Goal: Browse casually: Explore the website without a specific task or goal

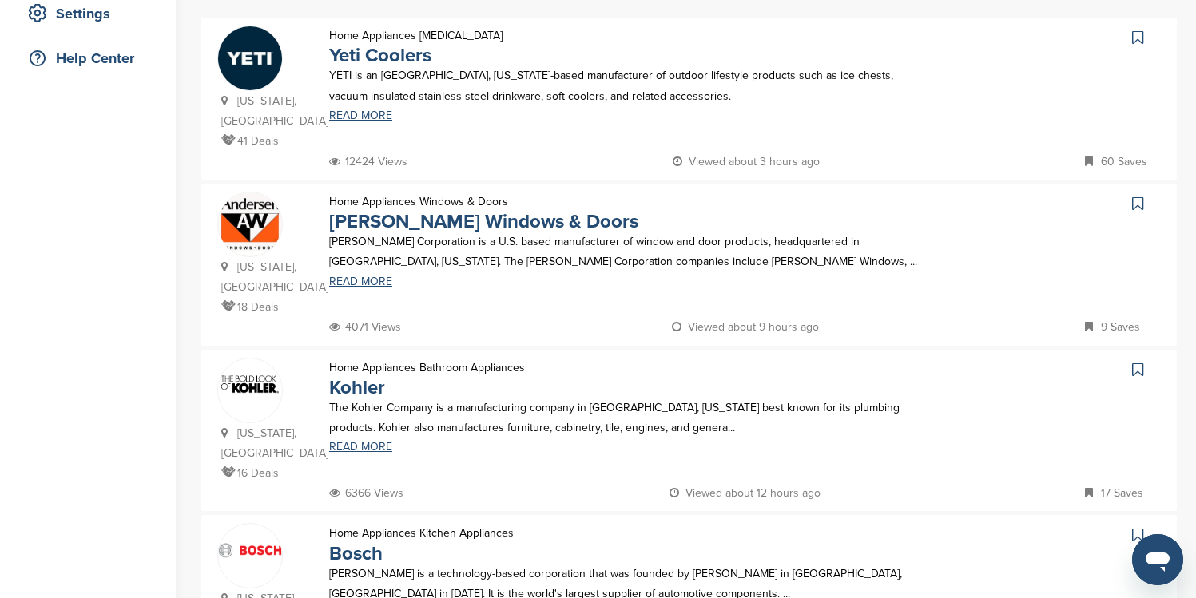
scroll to position [351, 0]
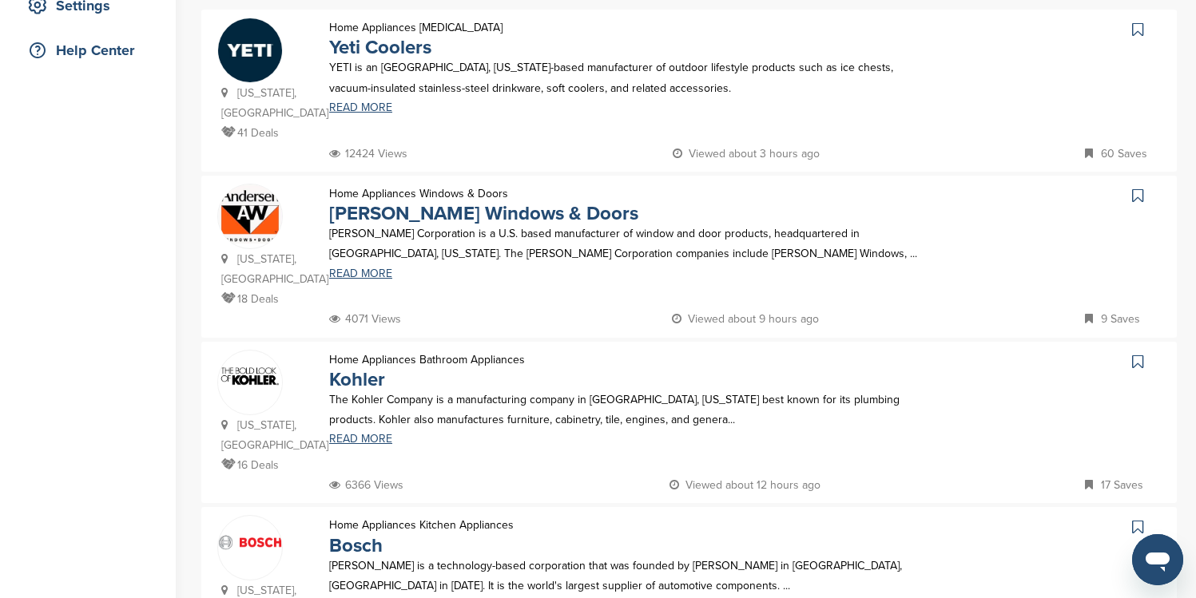
click at [387, 30] on icon at bounding box center [1137, 30] width 11 height 16
click at [387, 202] on icon at bounding box center [1137, 362] width 11 height 16
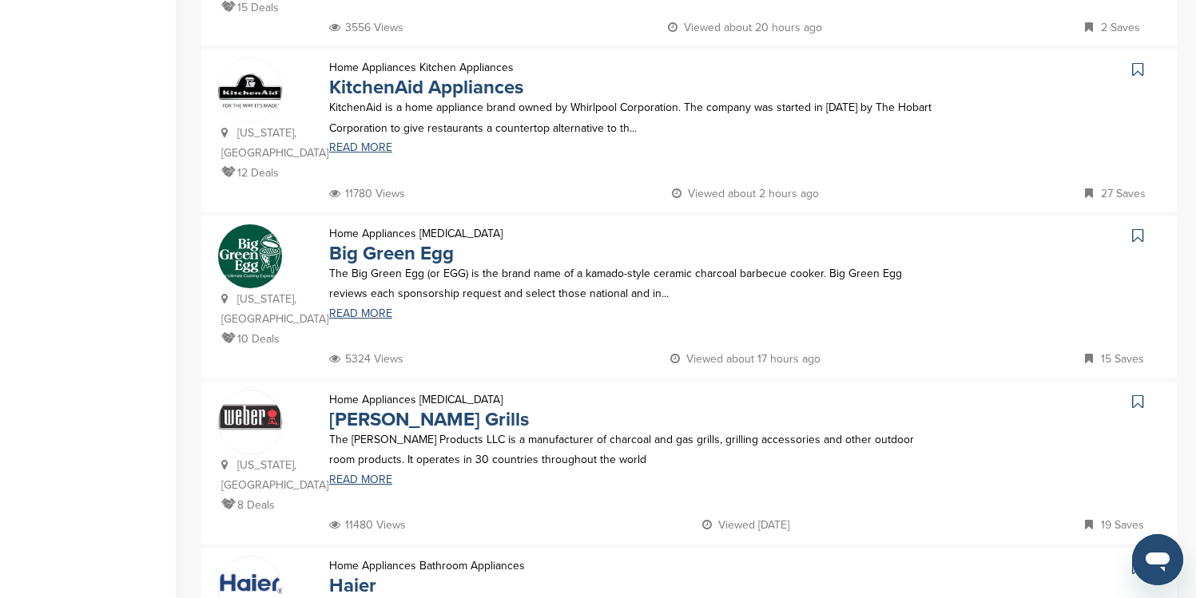
scroll to position [1150, 0]
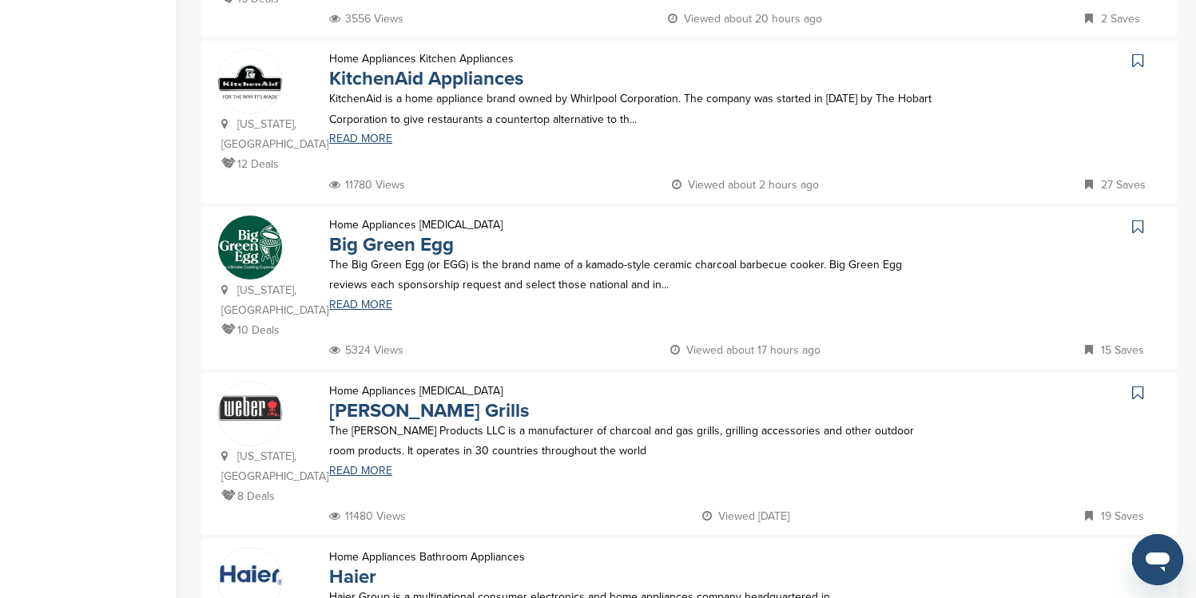
click at [387, 53] on icon at bounding box center [1137, 61] width 11 height 16
click at [387, 202] on icon at bounding box center [1137, 227] width 11 height 16
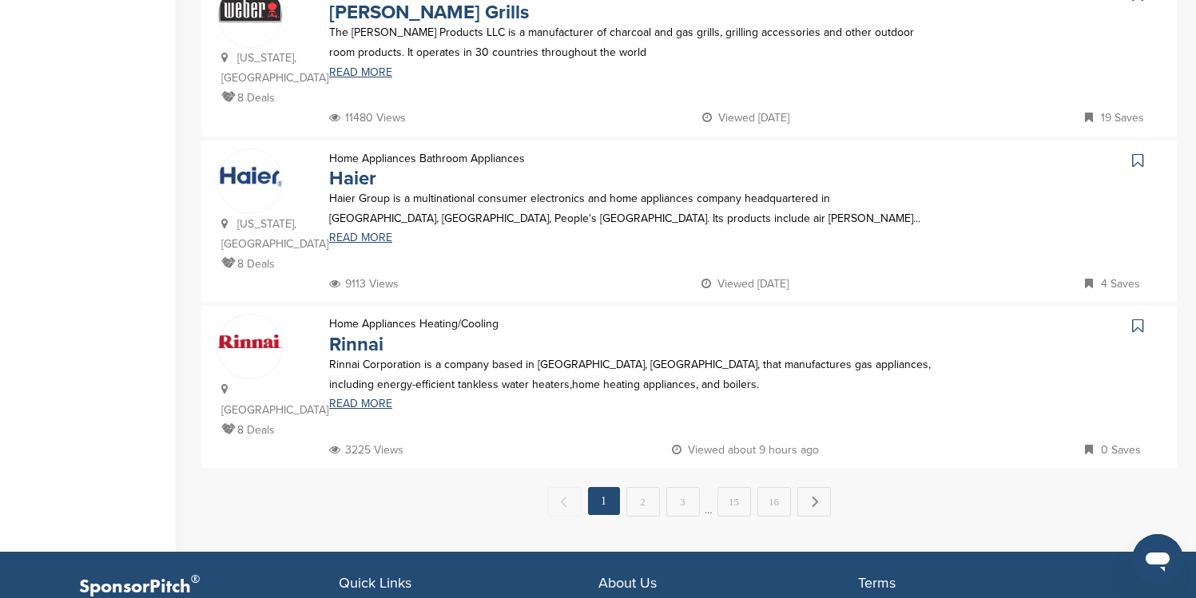
scroll to position [1566, 0]
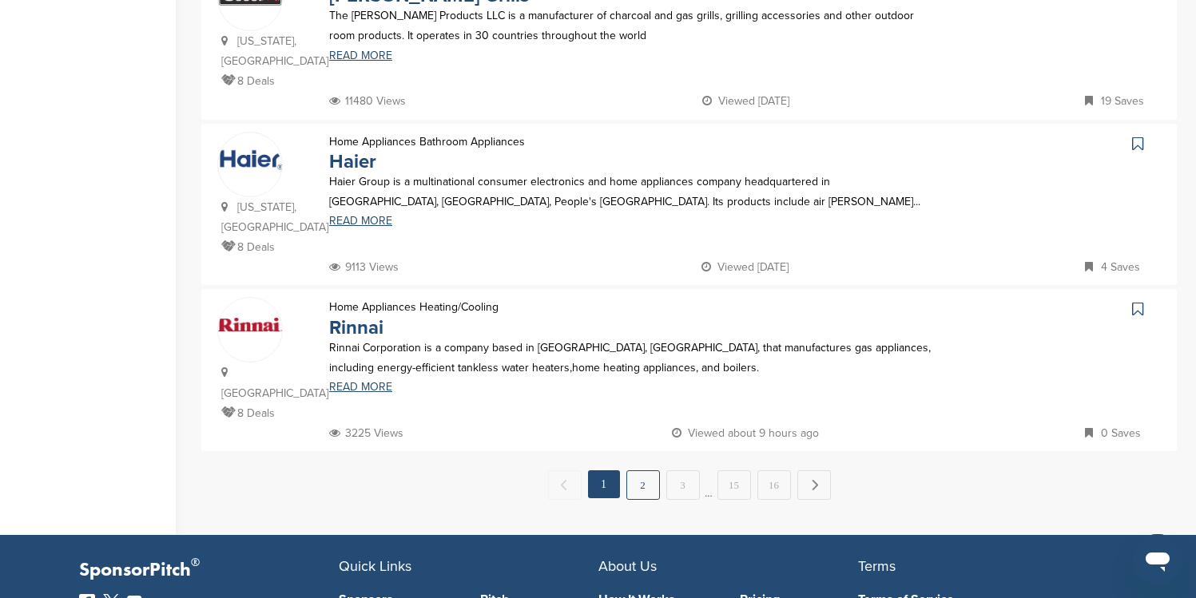
click at [387, 202] on link "2" at bounding box center [643, 485] width 34 height 30
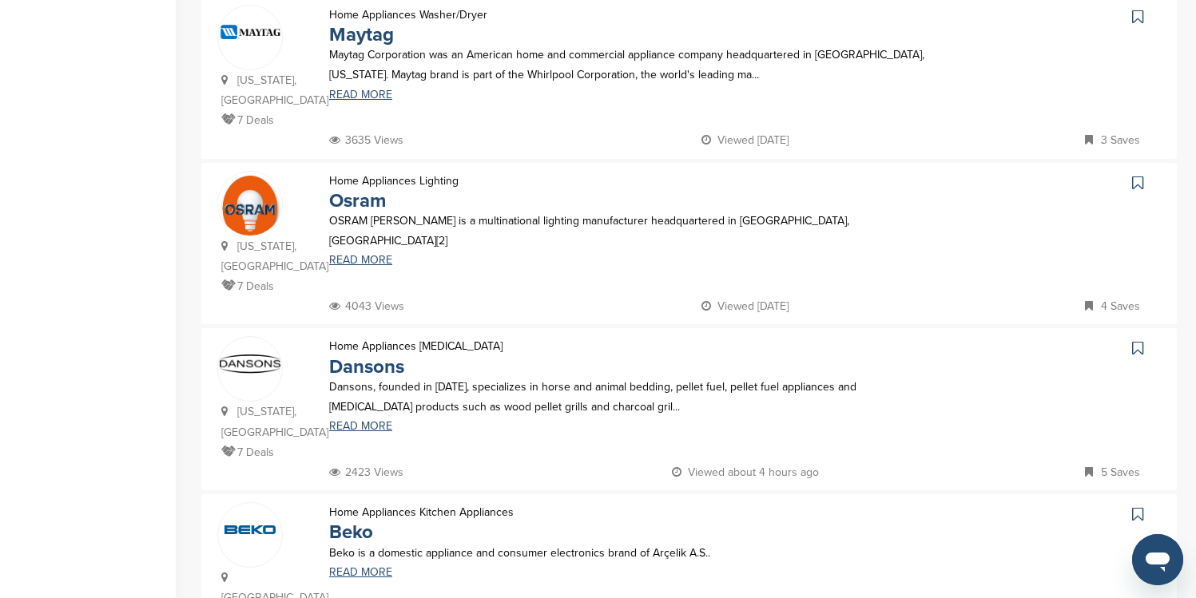
scroll to position [543, 0]
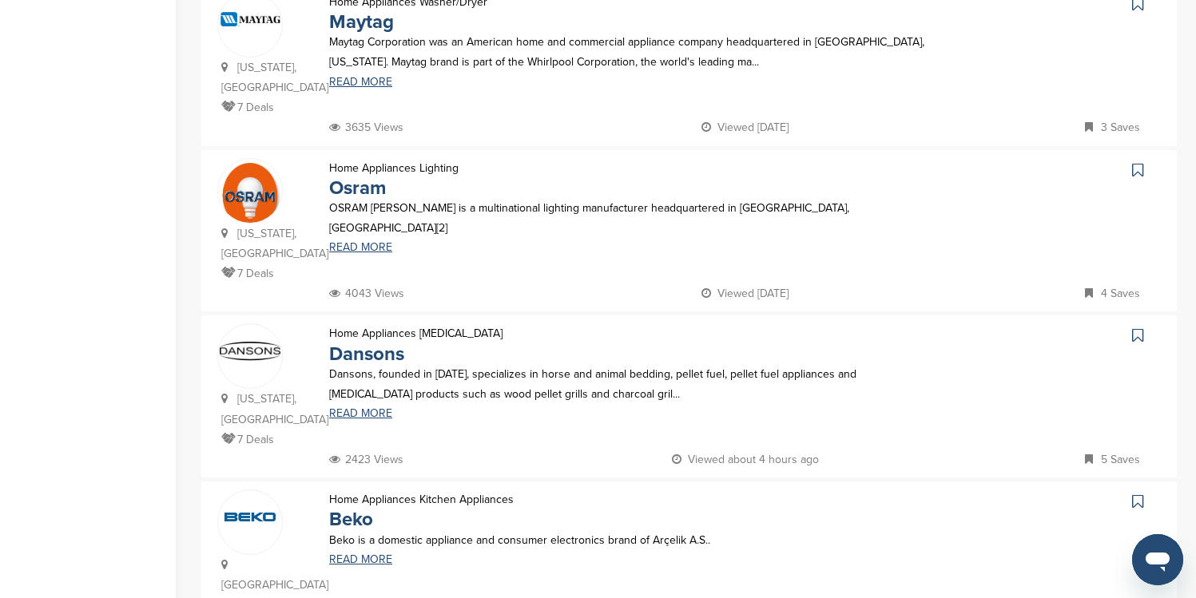
click at [387, 9] on icon at bounding box center [1137, 4] width 11 height 16
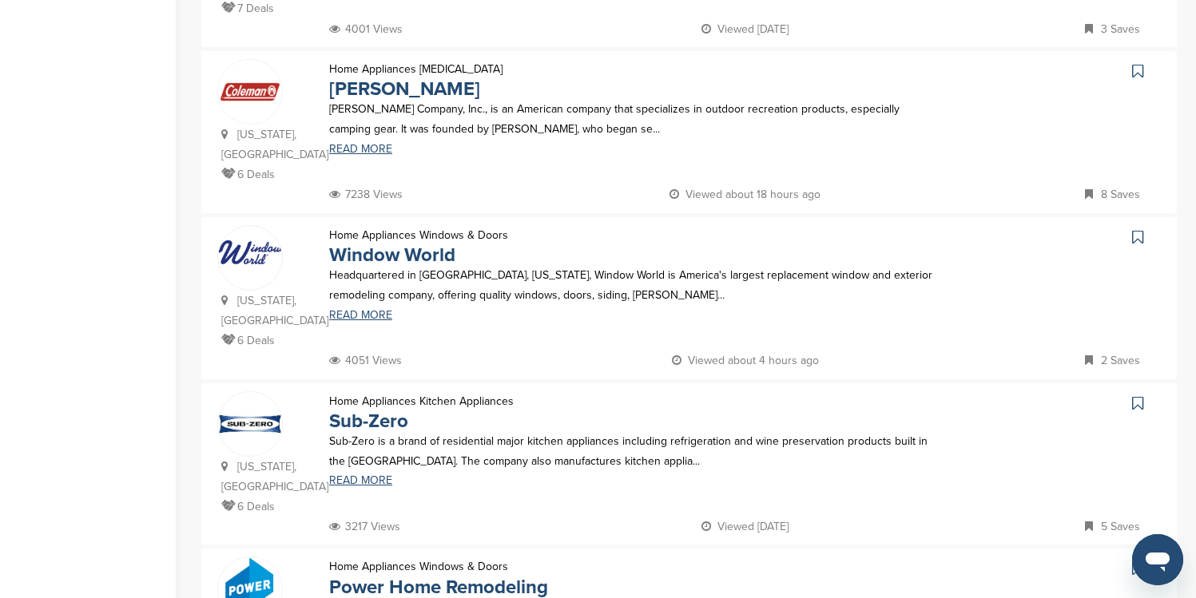
scroll to position [1310, 0]
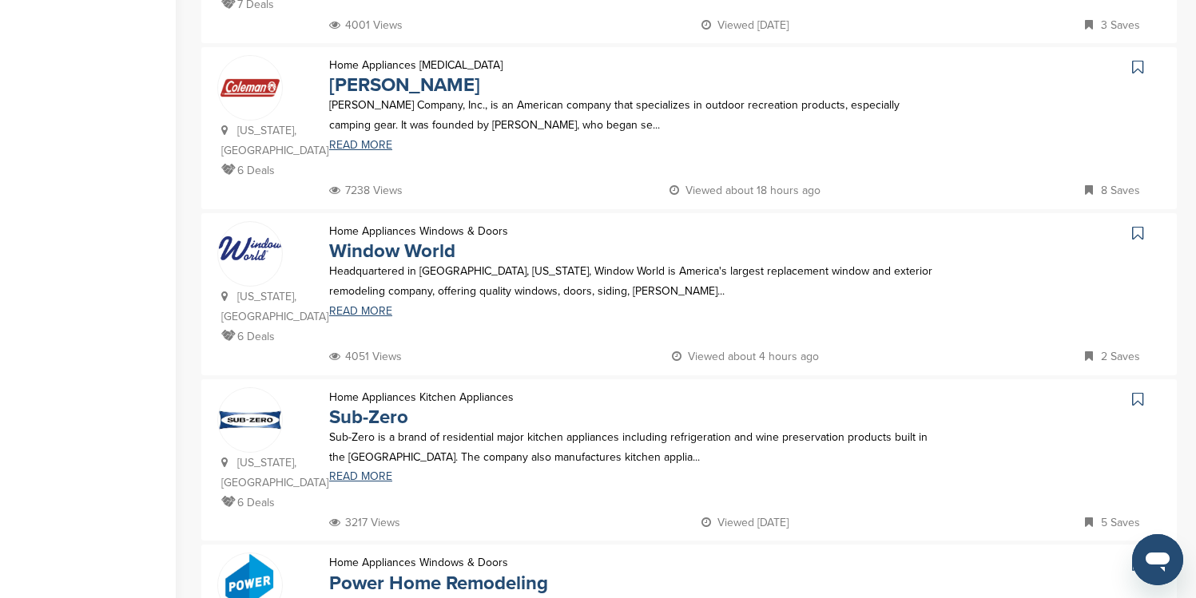
click at [387, 59] on icon at bounding box center [1137, 67] width 11 height 16
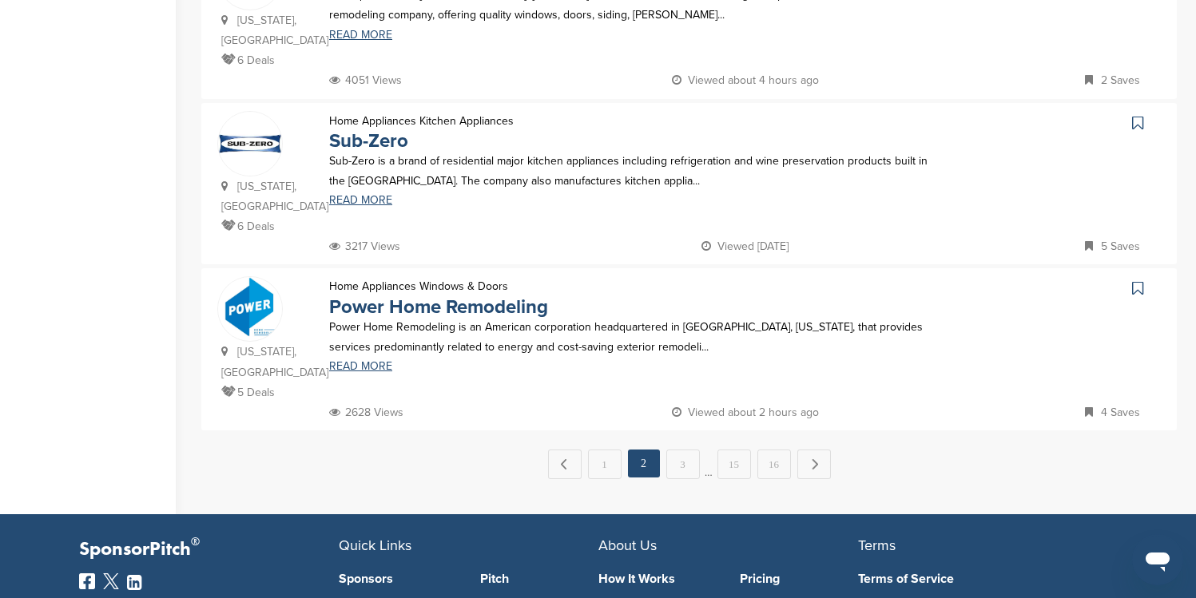
scroll to position [1598, 0]
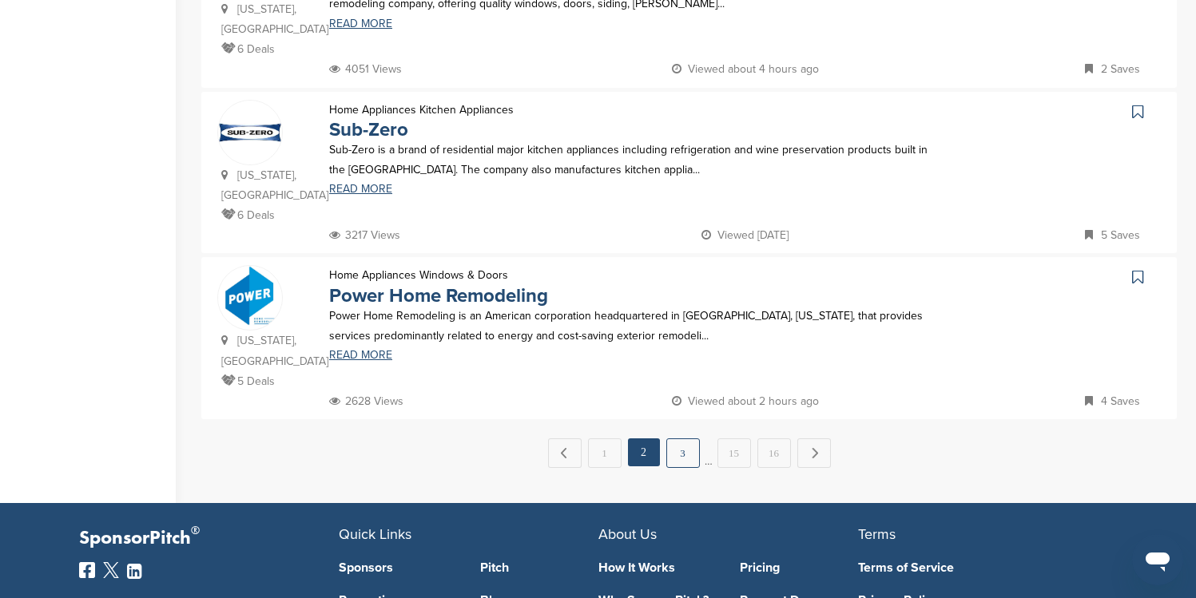
click at [387, 202] on link "3" at bounding box center [683, 454] width 34 height 30
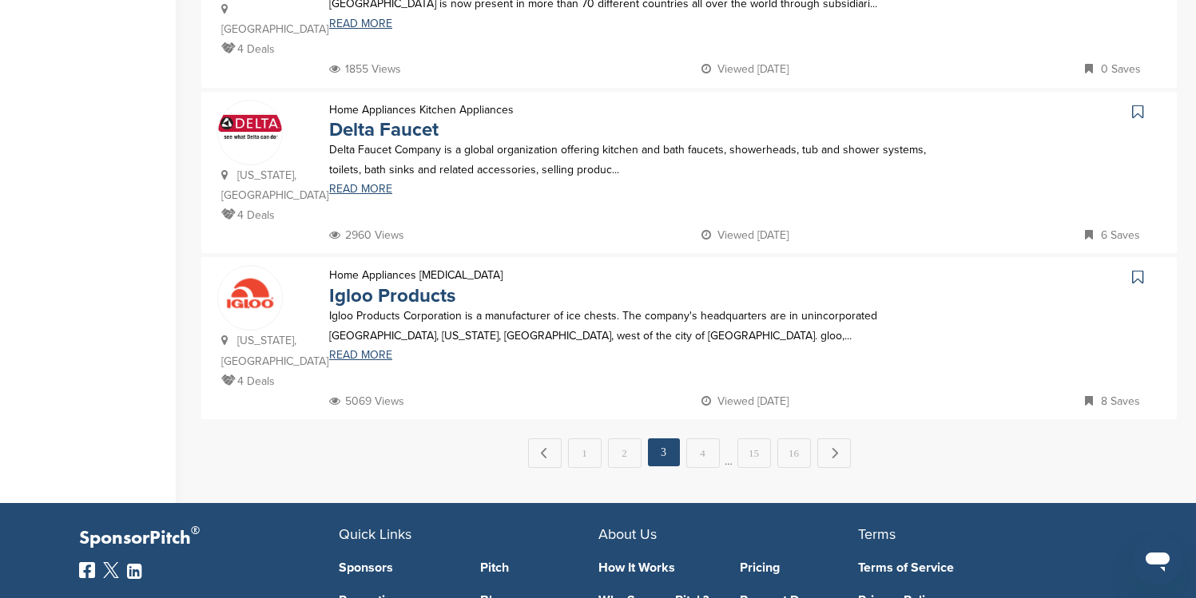
scroll to position [0, 0]
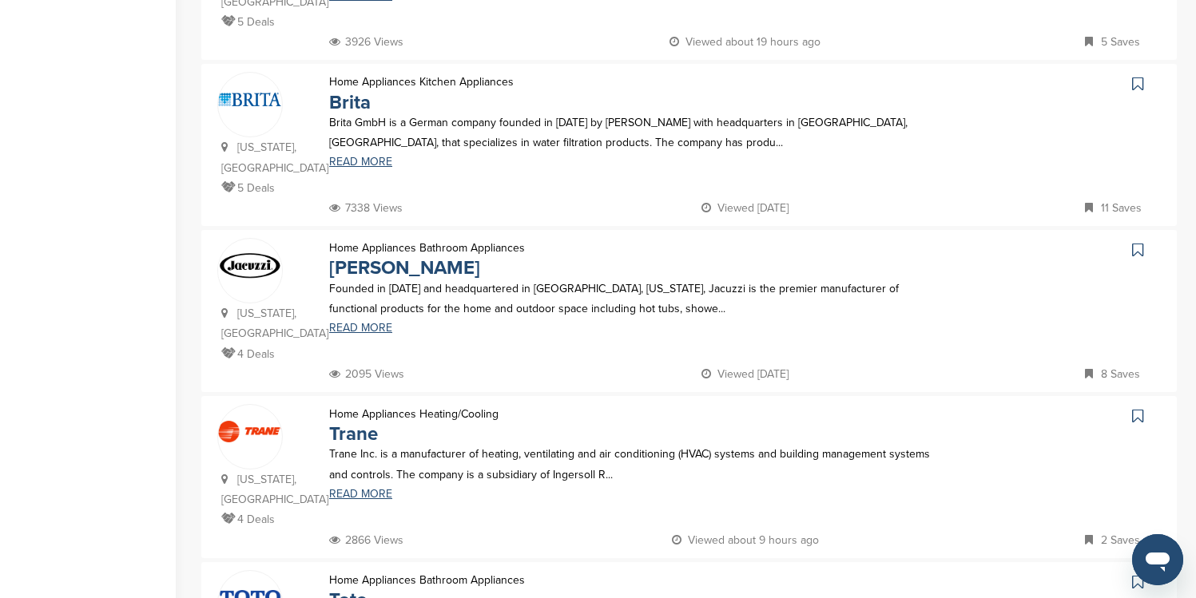
scroll to position [799, 0]
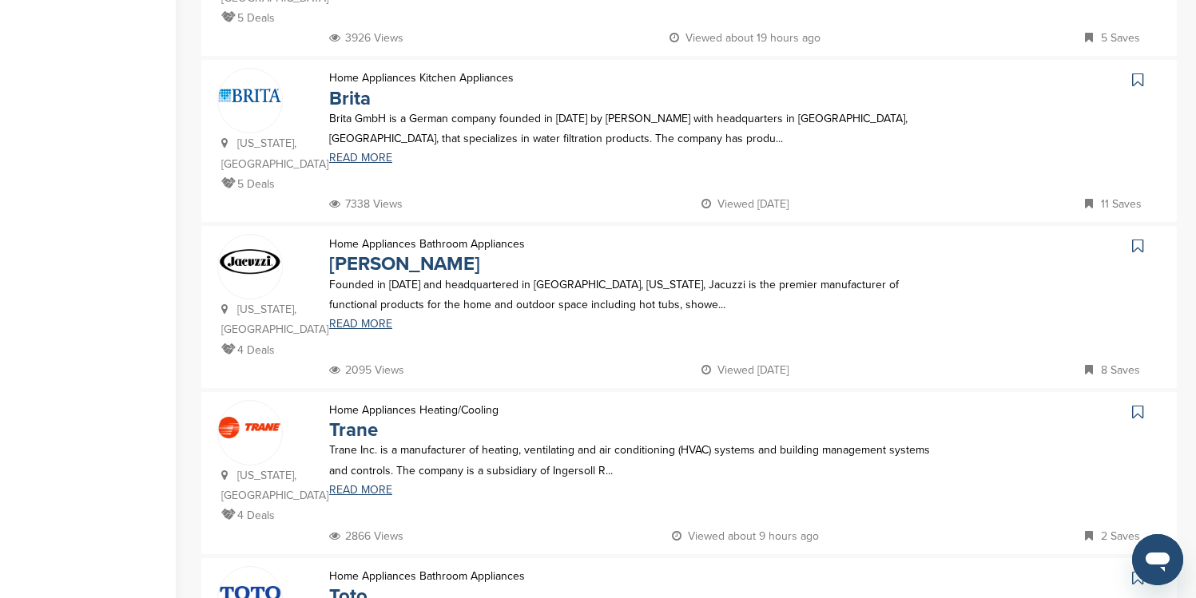
click at [387, 72] on icon at bounding box center [1137, 80] width 11 height 16
click at [387, 202] on icon at bounding box center [1137, 246] width 11 height 16
click at [387, 202] on icon at bounding box center [1137, 412] width 11 height 16
click at [387, 202] on icon at bounding box center [1137, 578] width 11 height 16
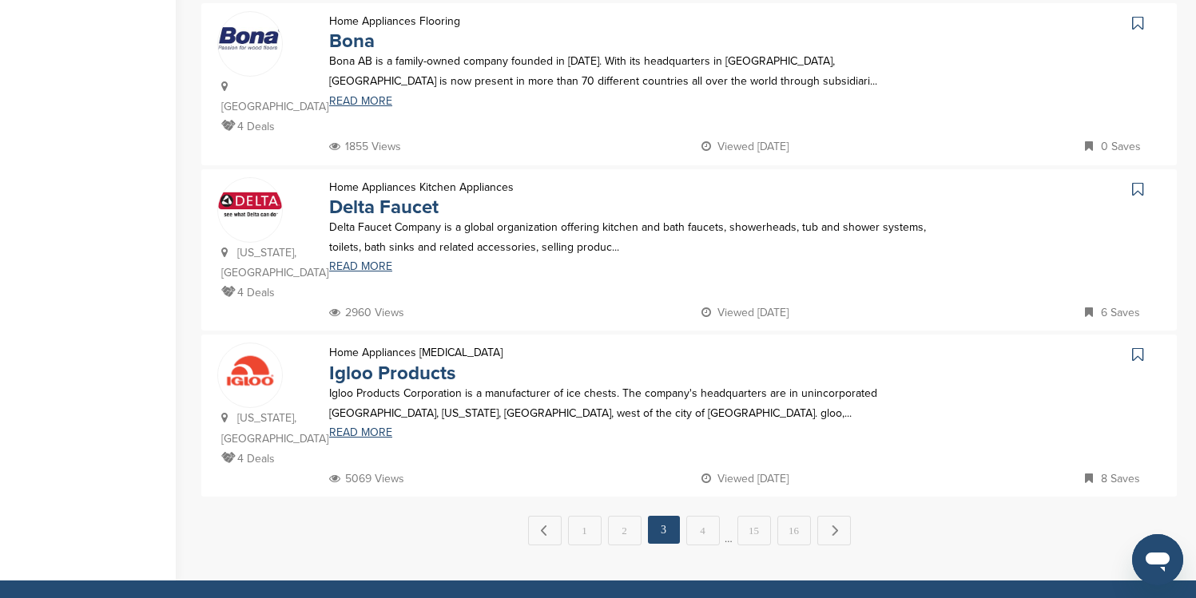
scroll to position [1566, 0]
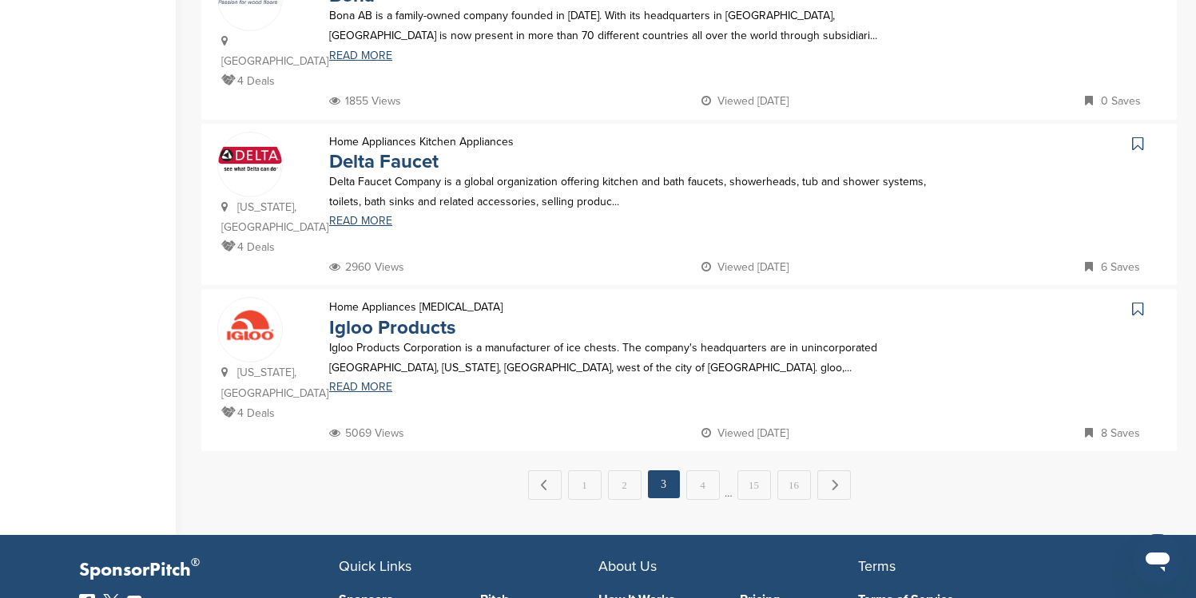
click at [387, 202] on icon at bounding box center [1137, 309] width 11 height 16
click at [387, 202] on link "4" at bounding box center [703, 485] width 34 height 30
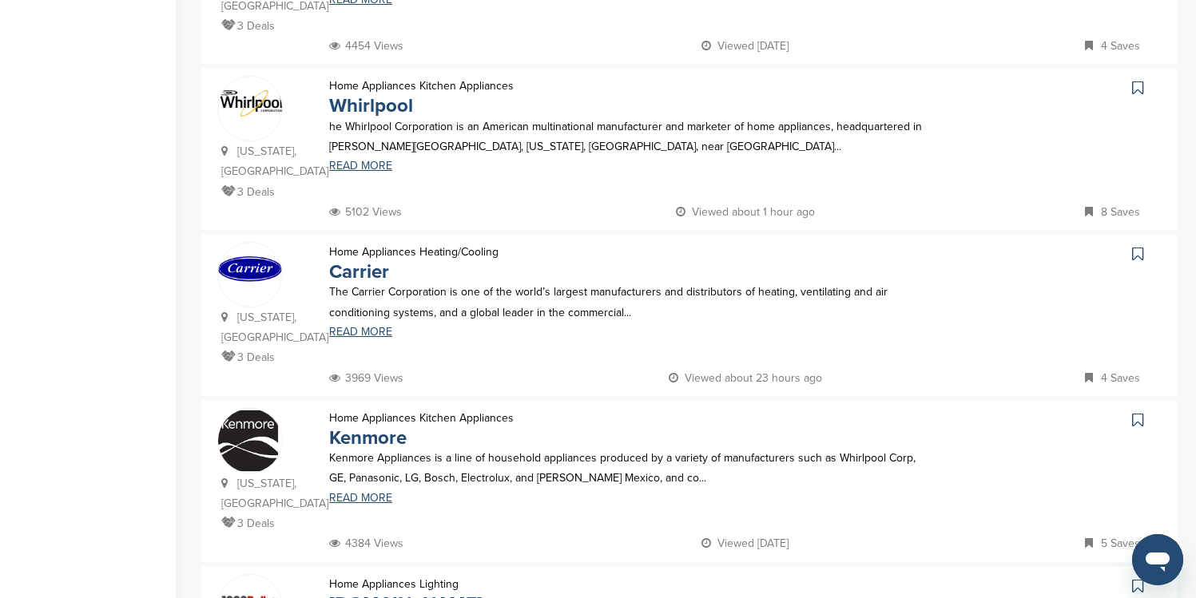
scroll to position [991, 0]
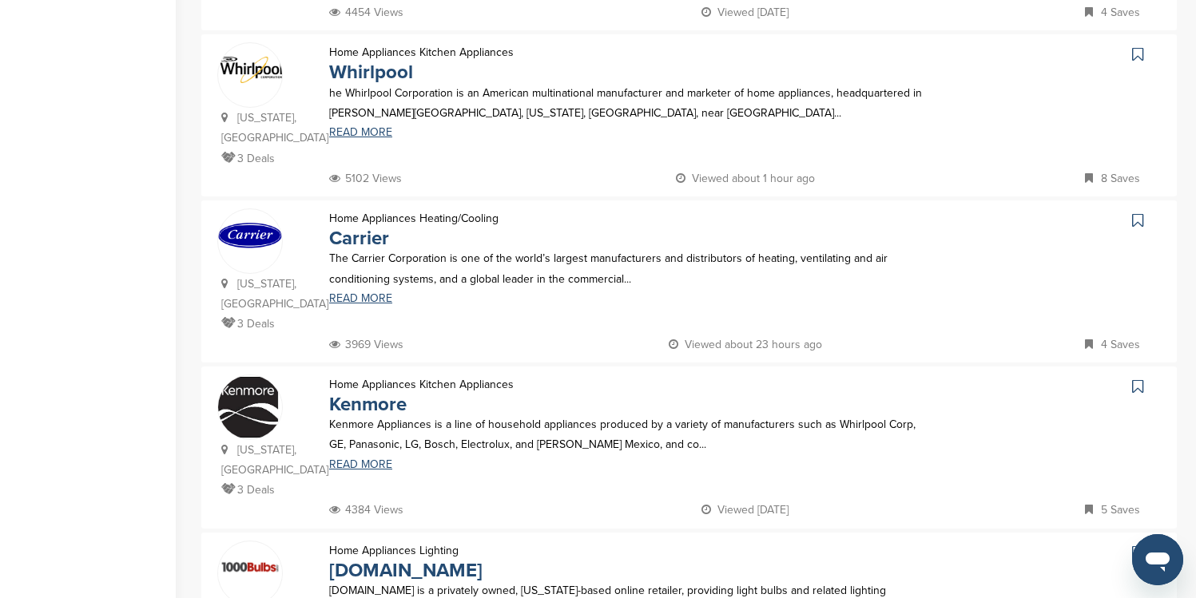
click at [387, 46] on icon at bounding box center [1137, 54] width 11 height 16
click at [387, 202] on icon at bounding box center [1137, 220] width 11 height 16
click at [387, 202] on icon at bounding box center [1137, 387] width 11 height 16
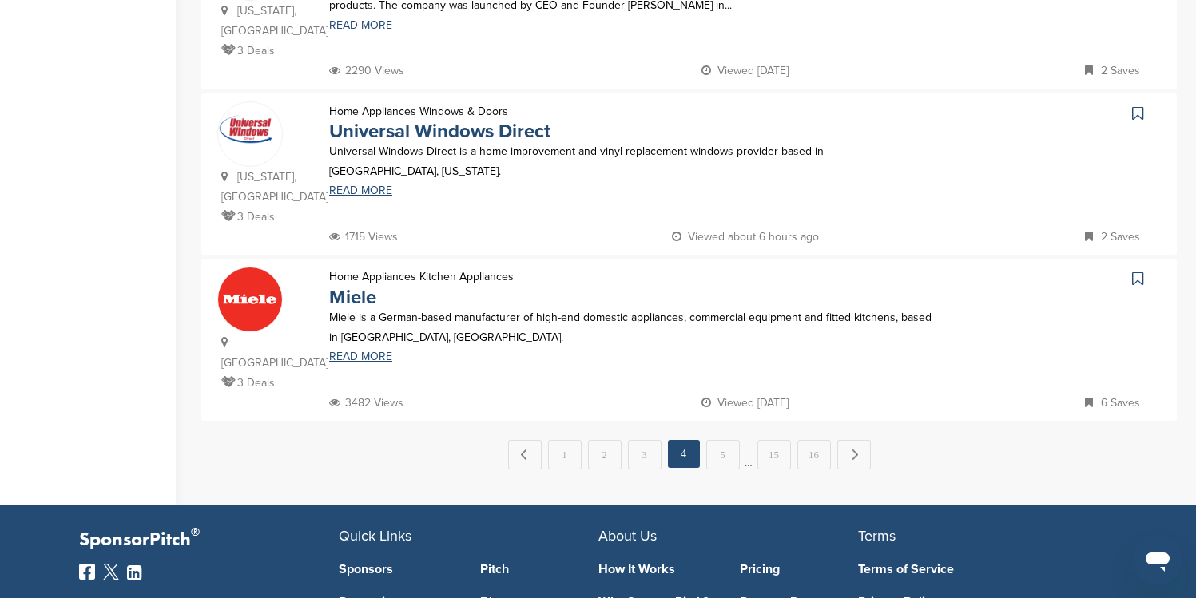
scroll to position [1598, 0]
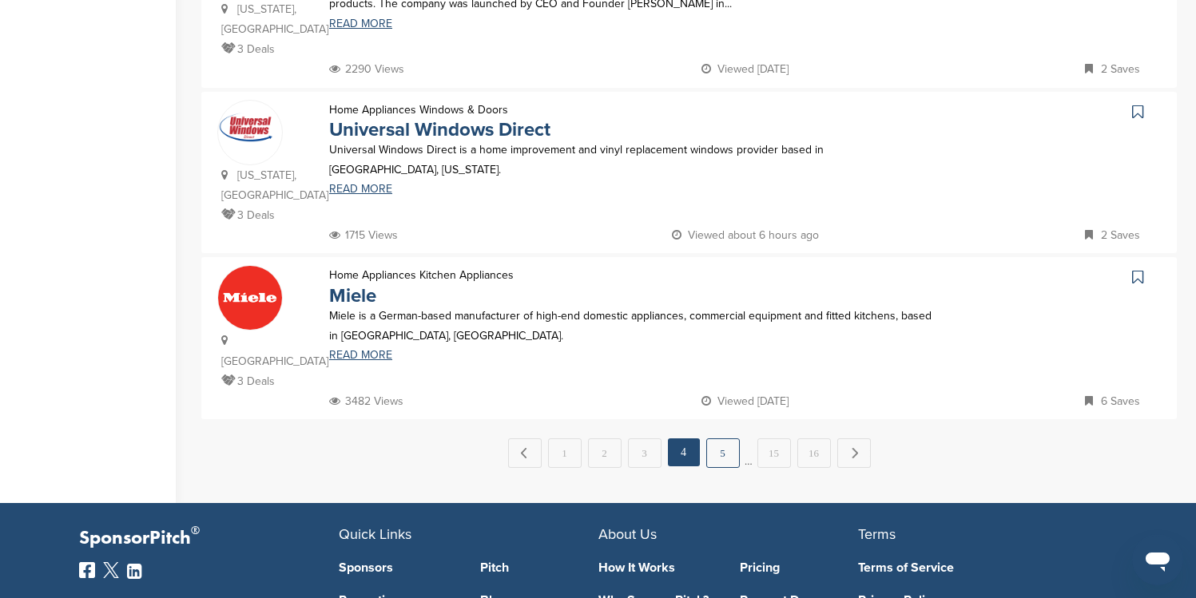
click at [387, 202] on link "5" at bounding box center [723, 454] width 34 height 30
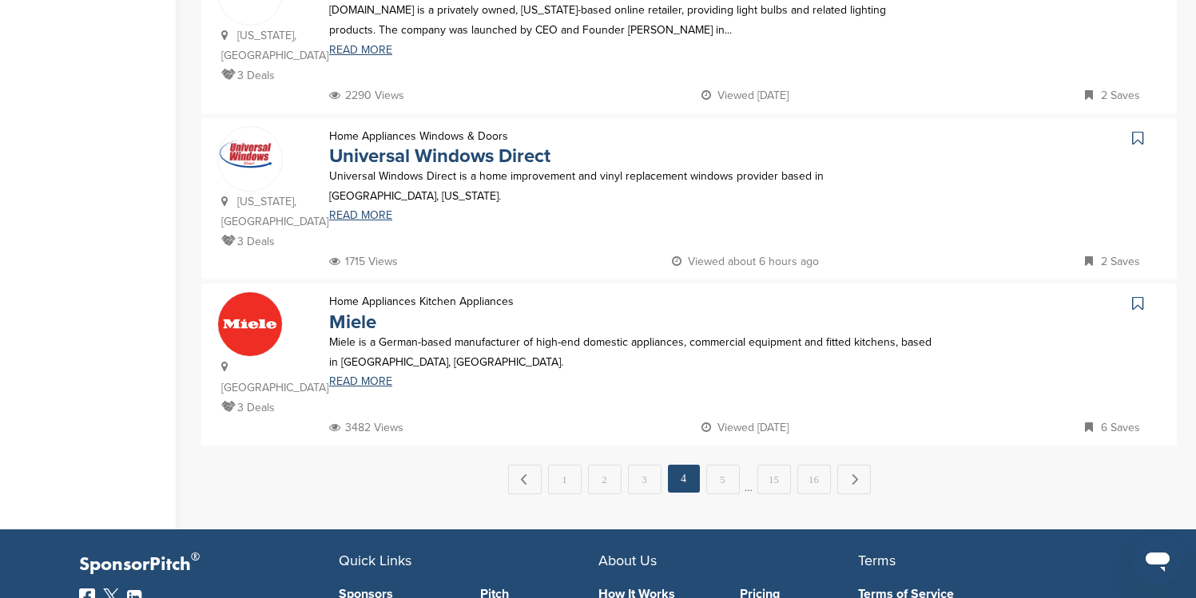
scroll to position [0, 0]
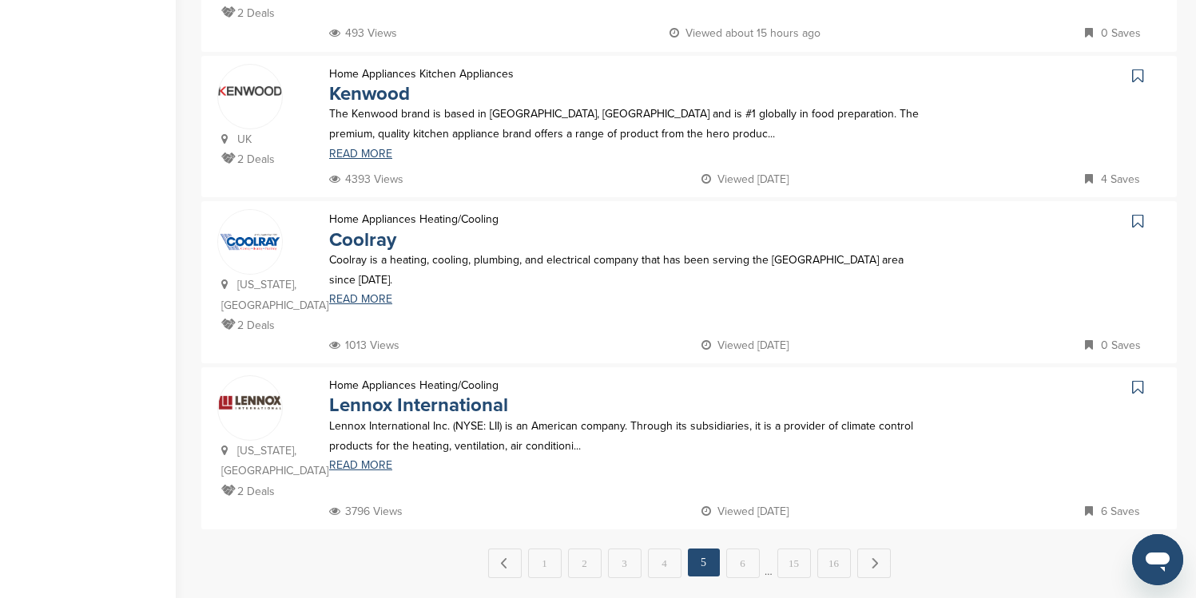
scroll to position [1502, 0]
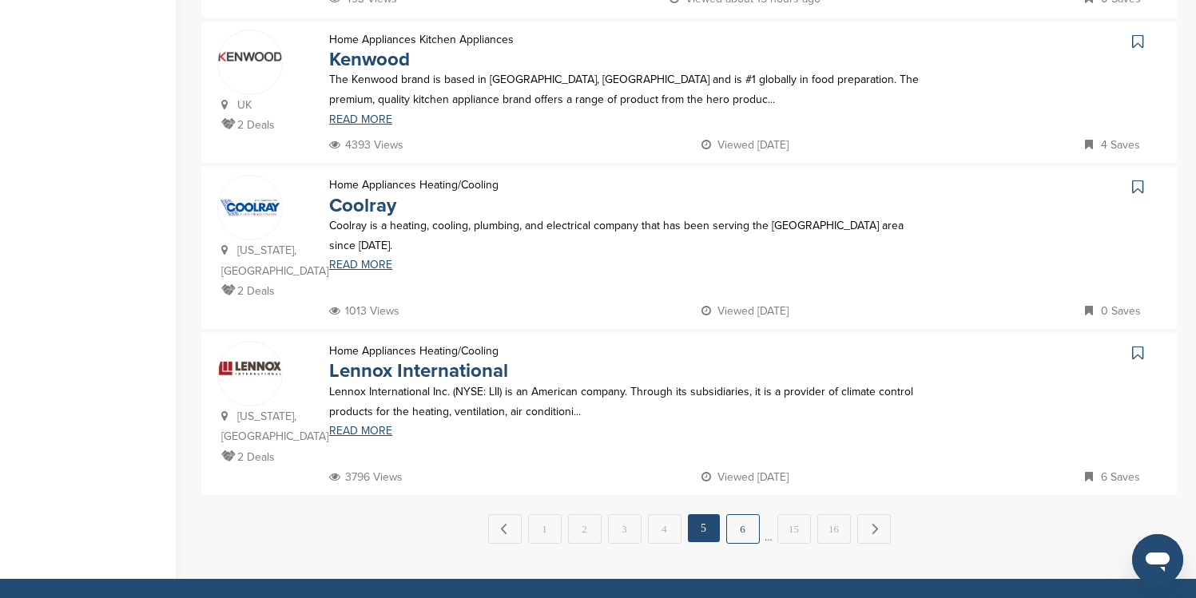
click at [387, 202] on link "6" at bounding box center [743, 529] width 34 height 30
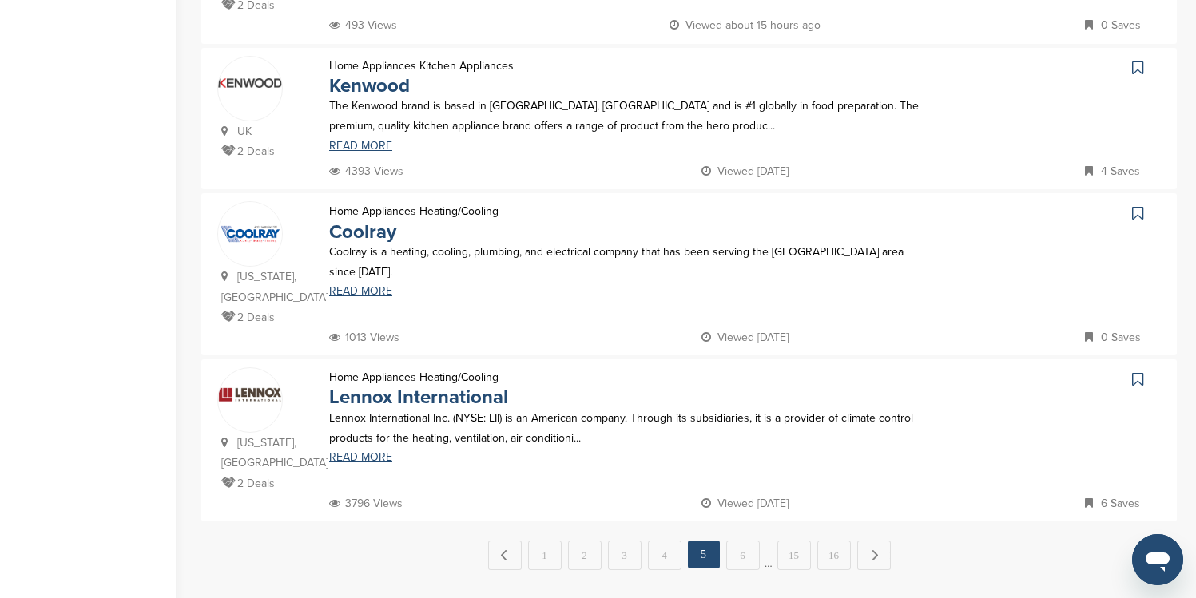
scroll to position [0, 0]
